Goal: Information Seeking & Learning: Understand process/instructions

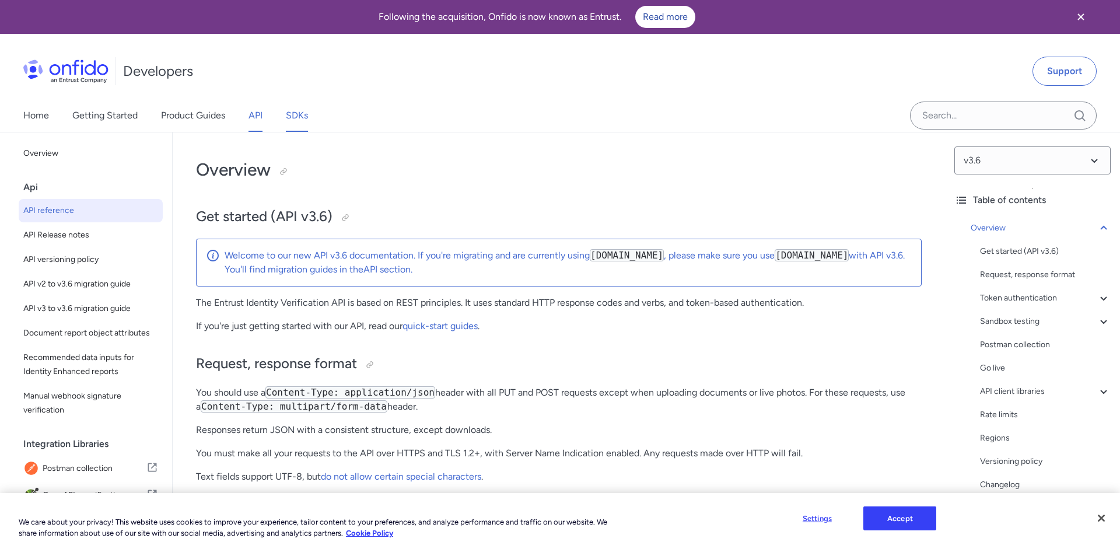
click at [303, 119] on link "SDKs" at bounding box center [297, 115] width 22 height 33
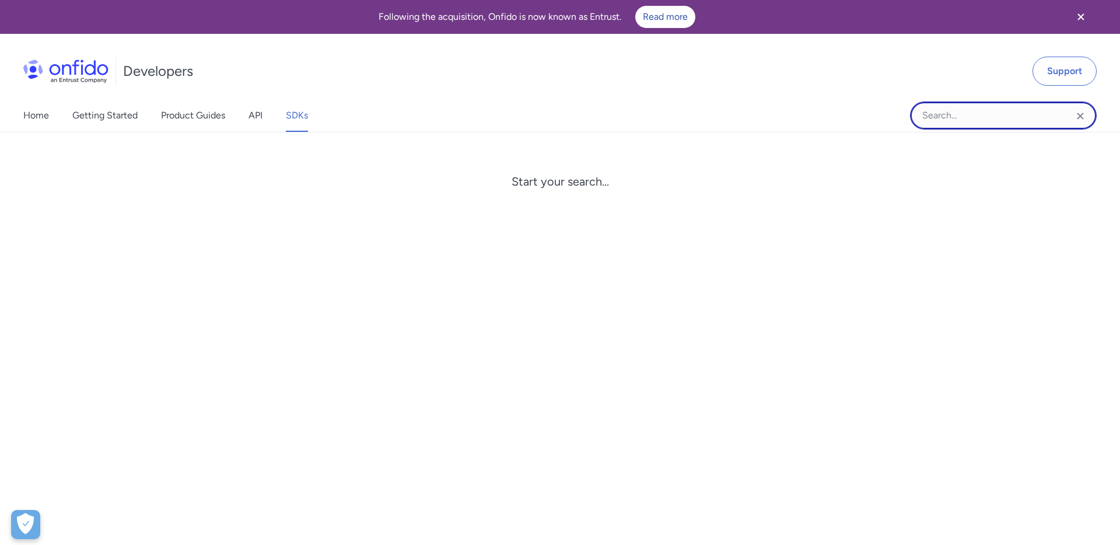
click at [932, 110] on input "Onfido search input field" at bounding box center [1003, 115] width 187 height 28
type input "awaiting input"
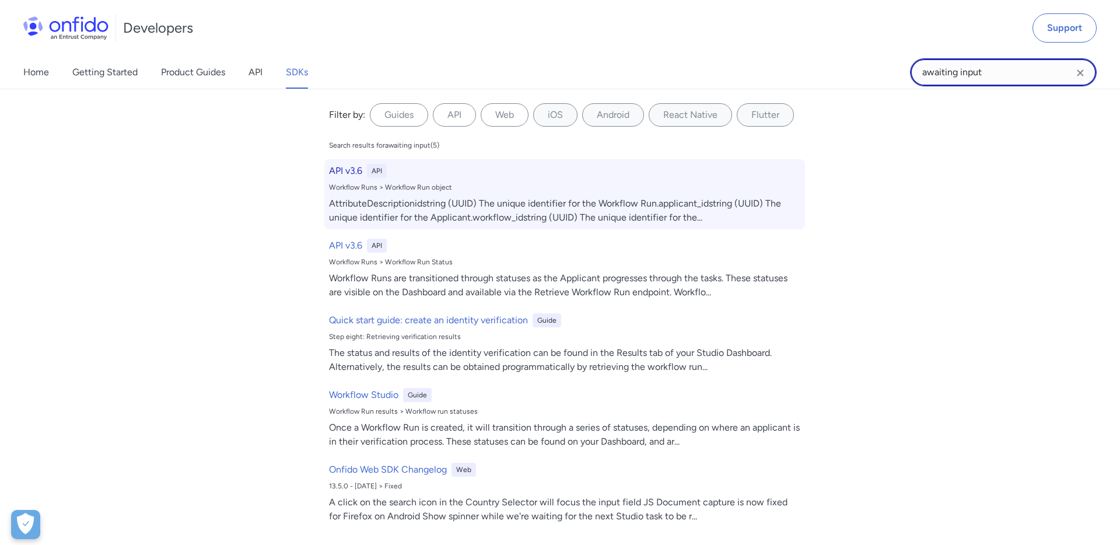
scroll to position [81, 0]
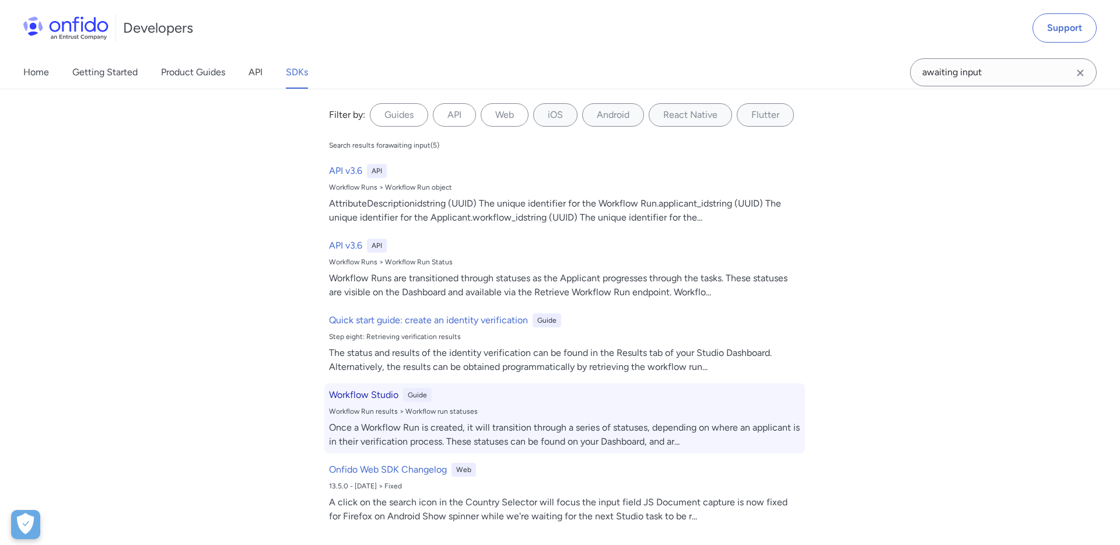
click at [384, 392] on h6 "Workflow Studio" at bounding box center [363, 395] width 69 height 14
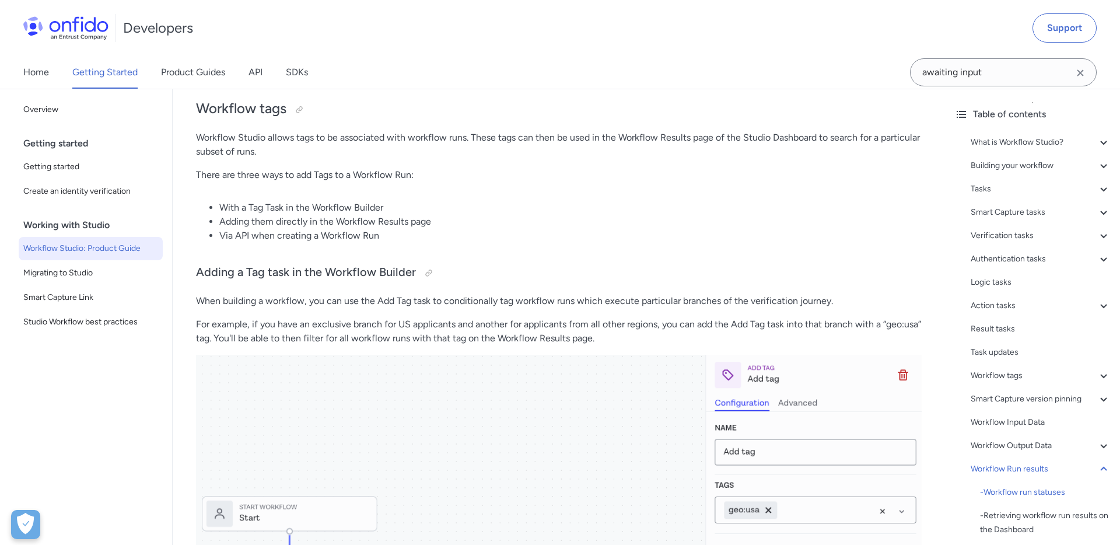
drag, startPoint x: 392, startPoint y: 300, endPoint x: 486, endPoint y: 303, distance: 93.9
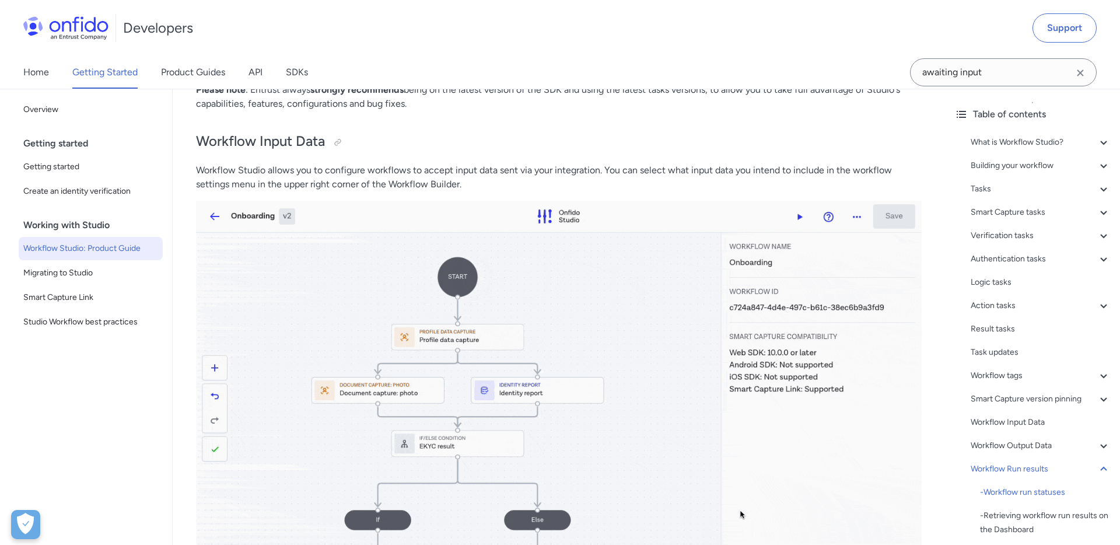
scroll to position [24325, 0]
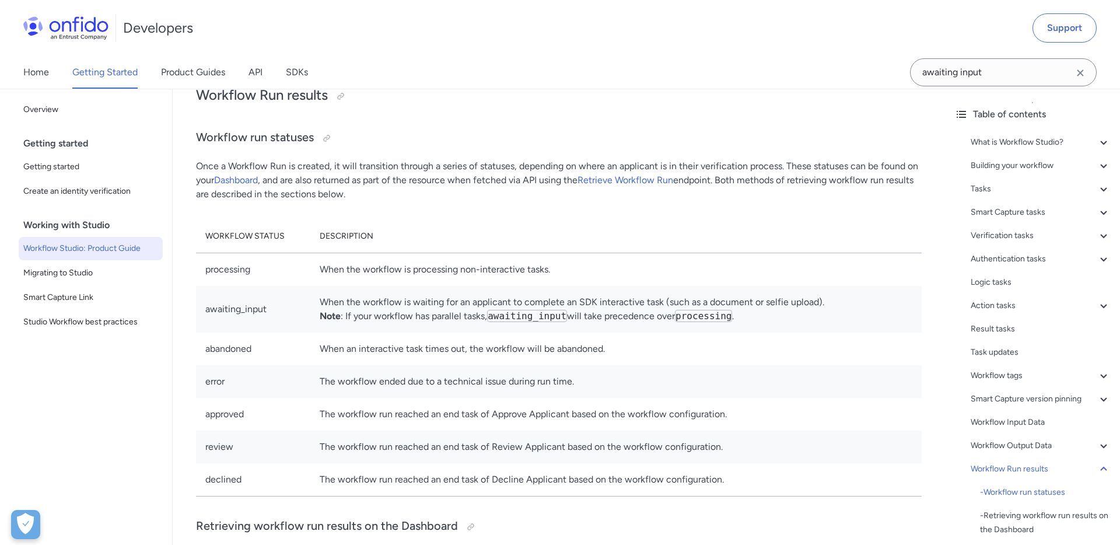
click at [371, 294] on td "When the workflow is waiting for an applicant to complete an SDK interactive ta…" at bounding box center [615, 309] width 611 height 47
drag, startPoint x: 397, startPoint y: 300, endPoint x: 512, endPoint y: 292, distance: 115.1
click at [512, 292] on td "When the workflow is waiting for an applicant to complete an SDK interactive ta…" at bounding box center [615, 309] width 611 height 47
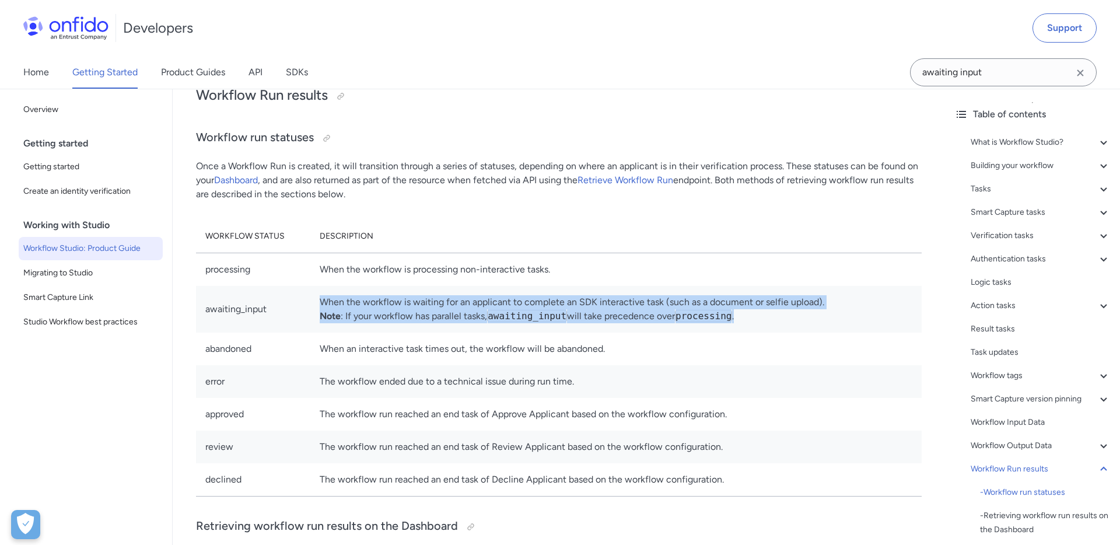
drag, startPoint x: 320, startPoint y: 299, endPoint x: 748, endPoint y: 313, distance: 427.7
click at [748, 313] on td "When the workflow is waiting for an applicant to complete an SDK interactive ta…" at bounding box center [615, 309] width 611 height 47
copy td "When the workflow is waiting for an applicant to complete an SDK interactive ta…"
